Goal: Task Accomplishment & Management: Manage account settings

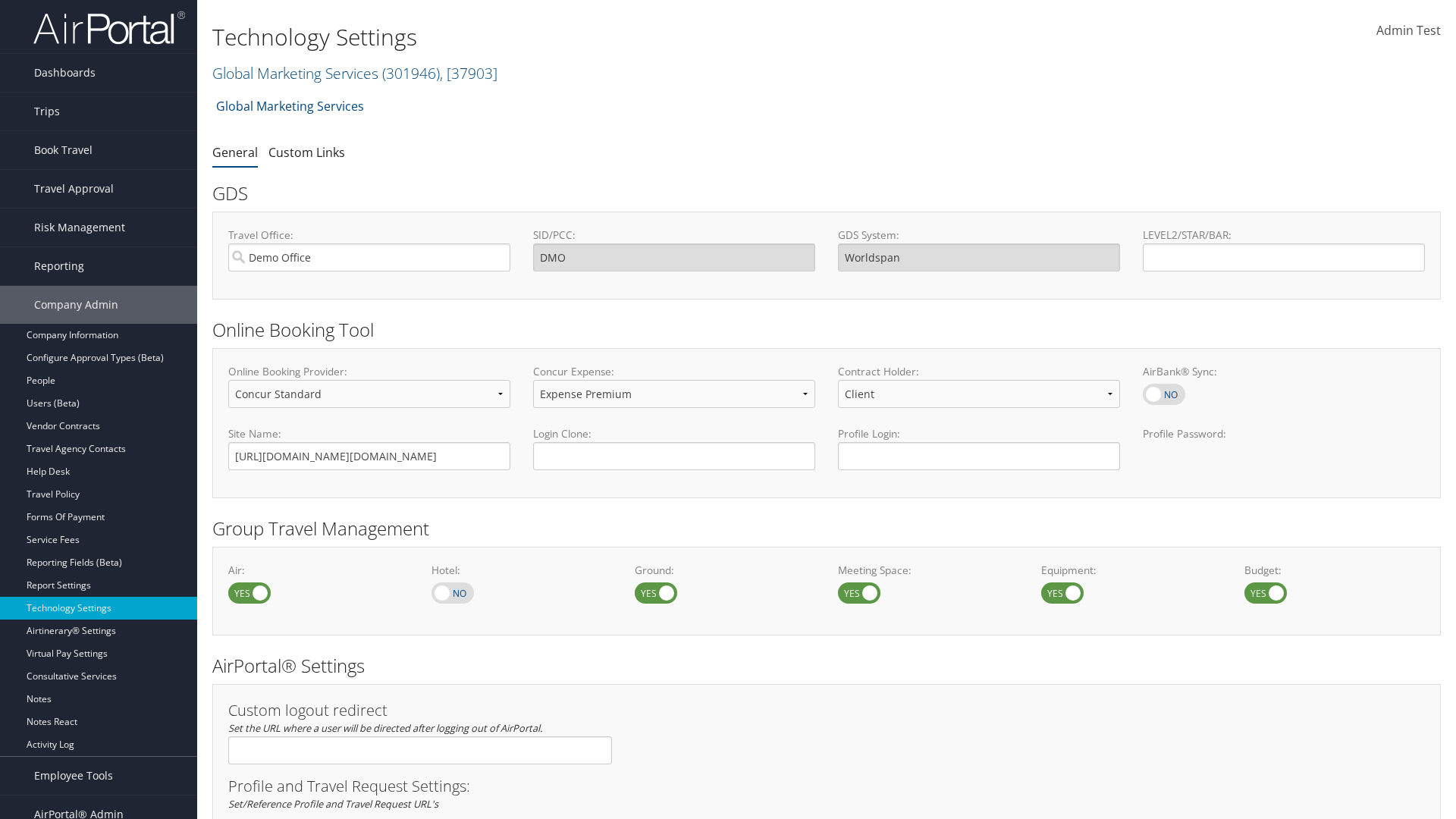
click at [453, 593] on label at bounding box center [453, 593] width 42 height 21
click at [449, 593] on input "checkbox" at bounding box center [443, 594] width 10 height 10
click at [453, 593] on label at bounding box center [453, 593] width 42 height 21
click at [449, 593] on input "checkbox" at bounding box center [443, 594] width 10 height 10
checkbox input "false"
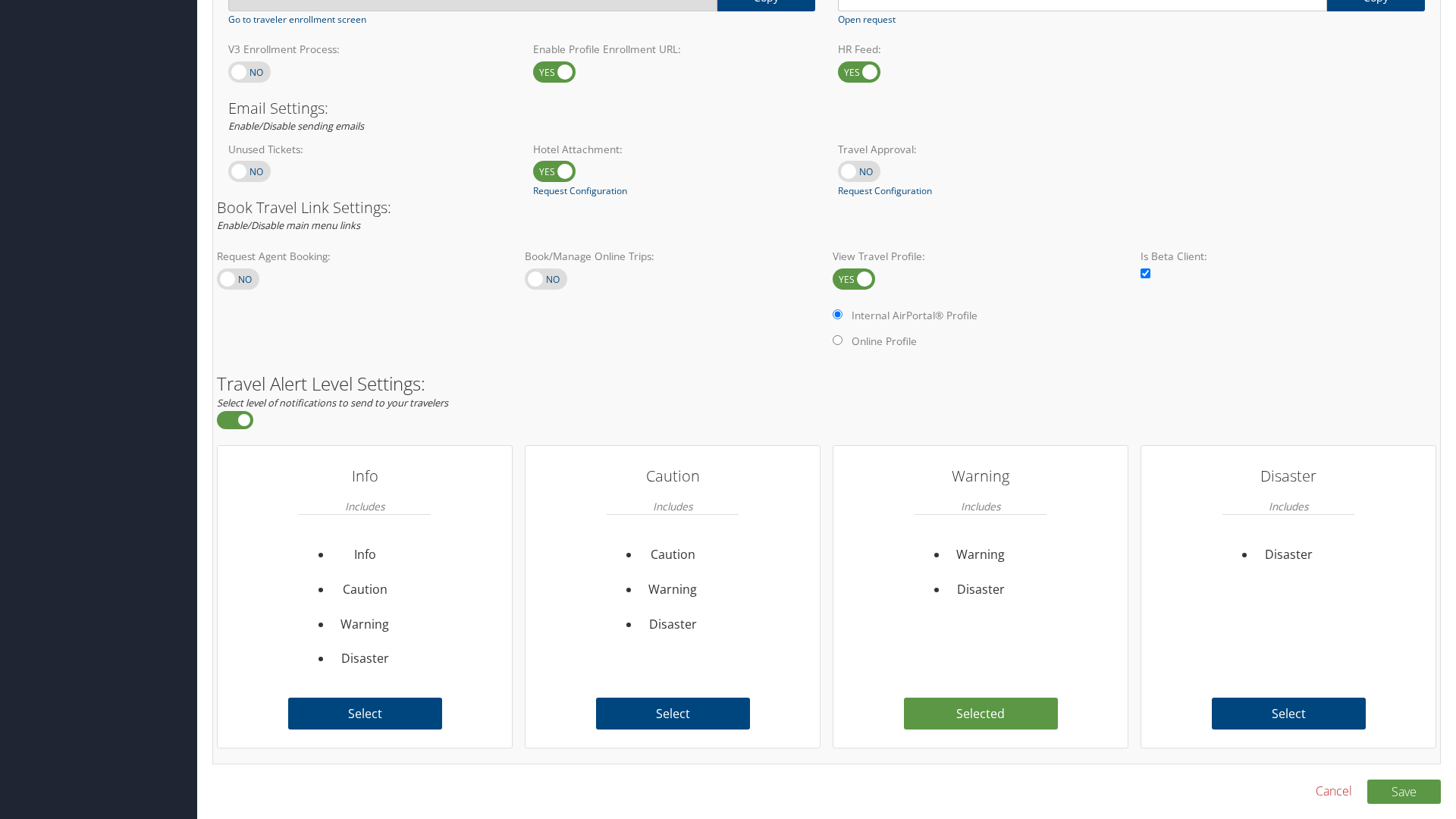
scroll to position [852, 0]
checkbox input "true"
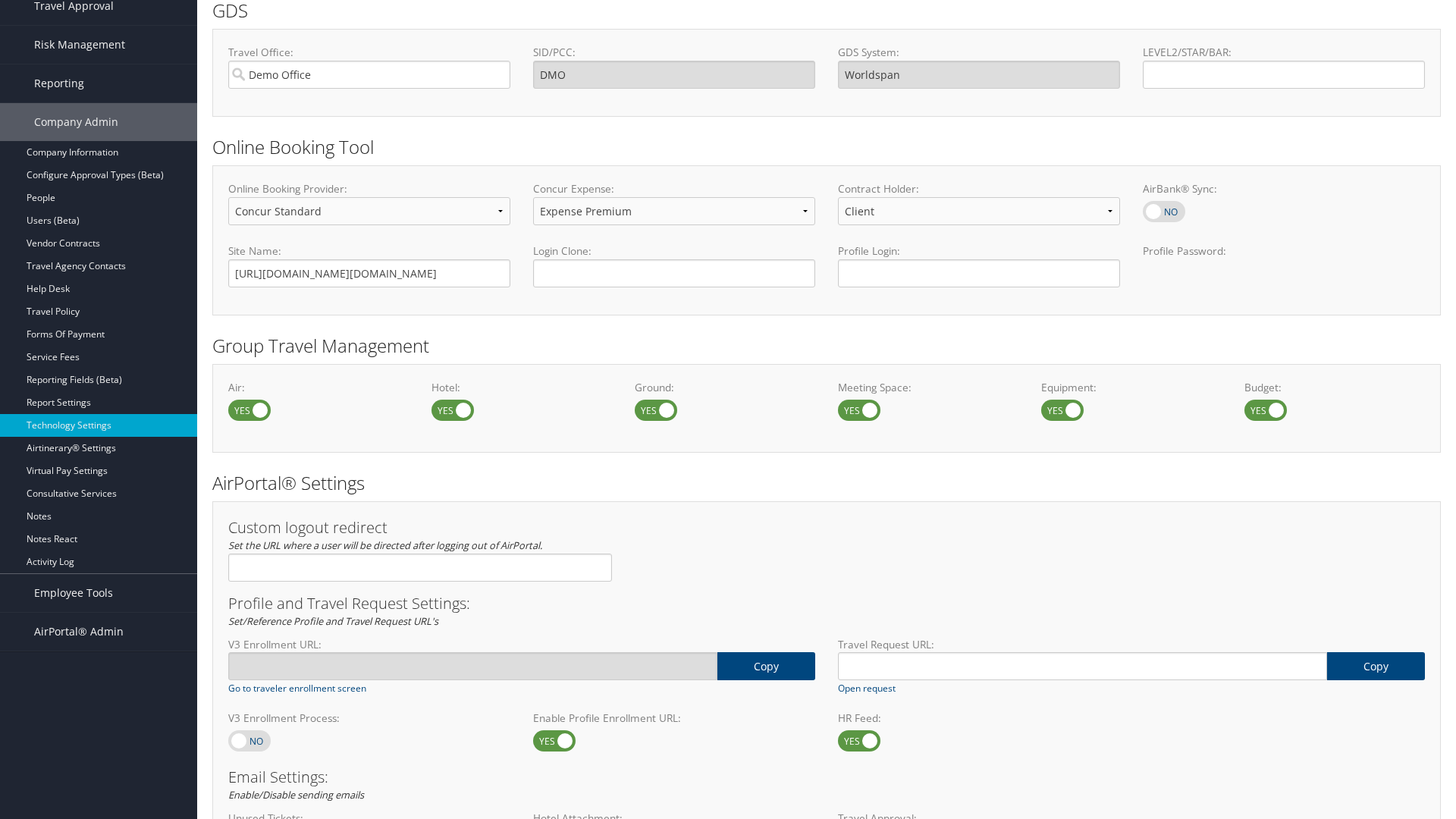
scroll to position [852, 0]
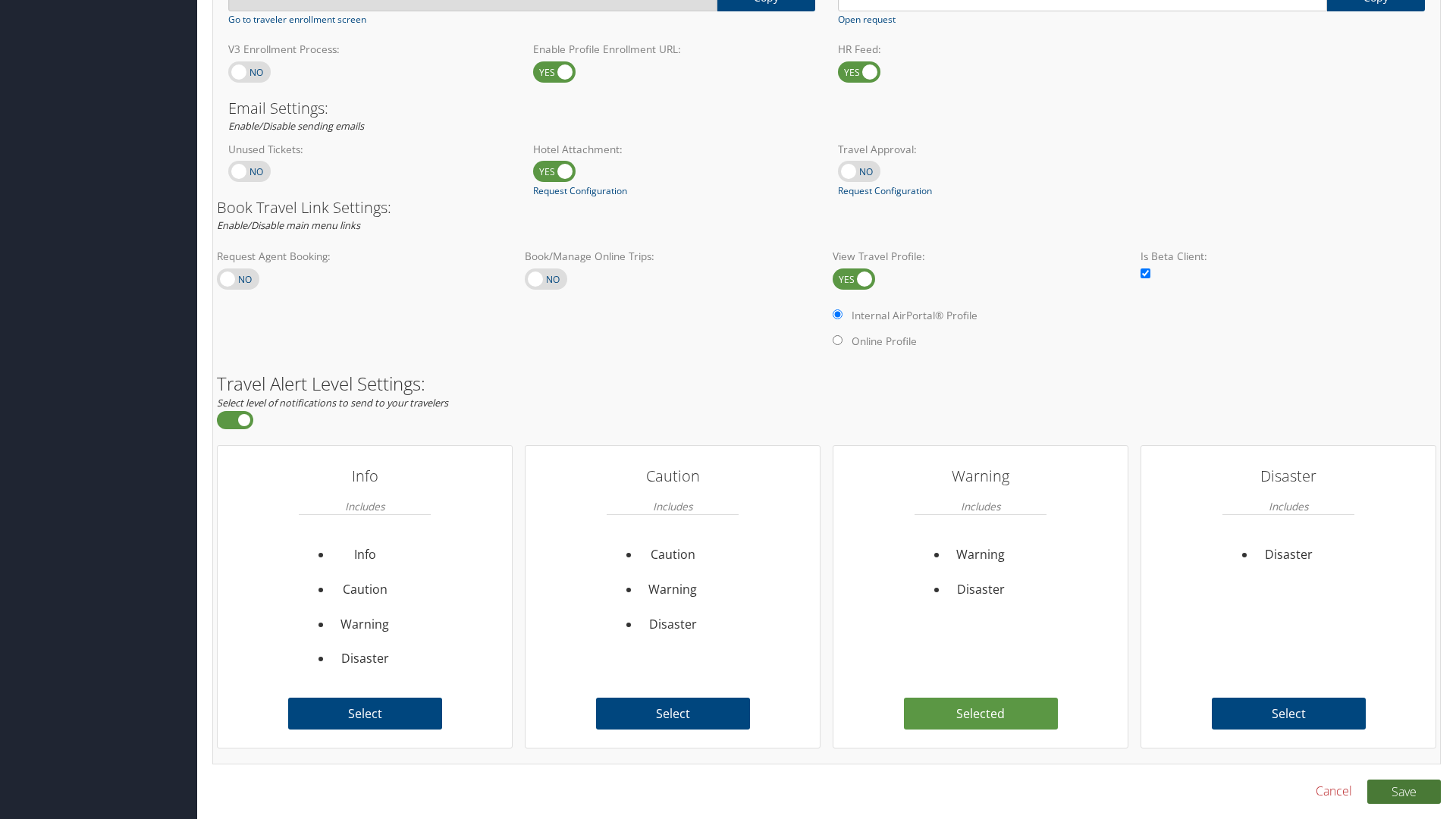
click at [1404, 791] on button "Save" at bounding box center [1404, 791] width 74 height 24
